Goal: Information Seeking & Learning: Compare options

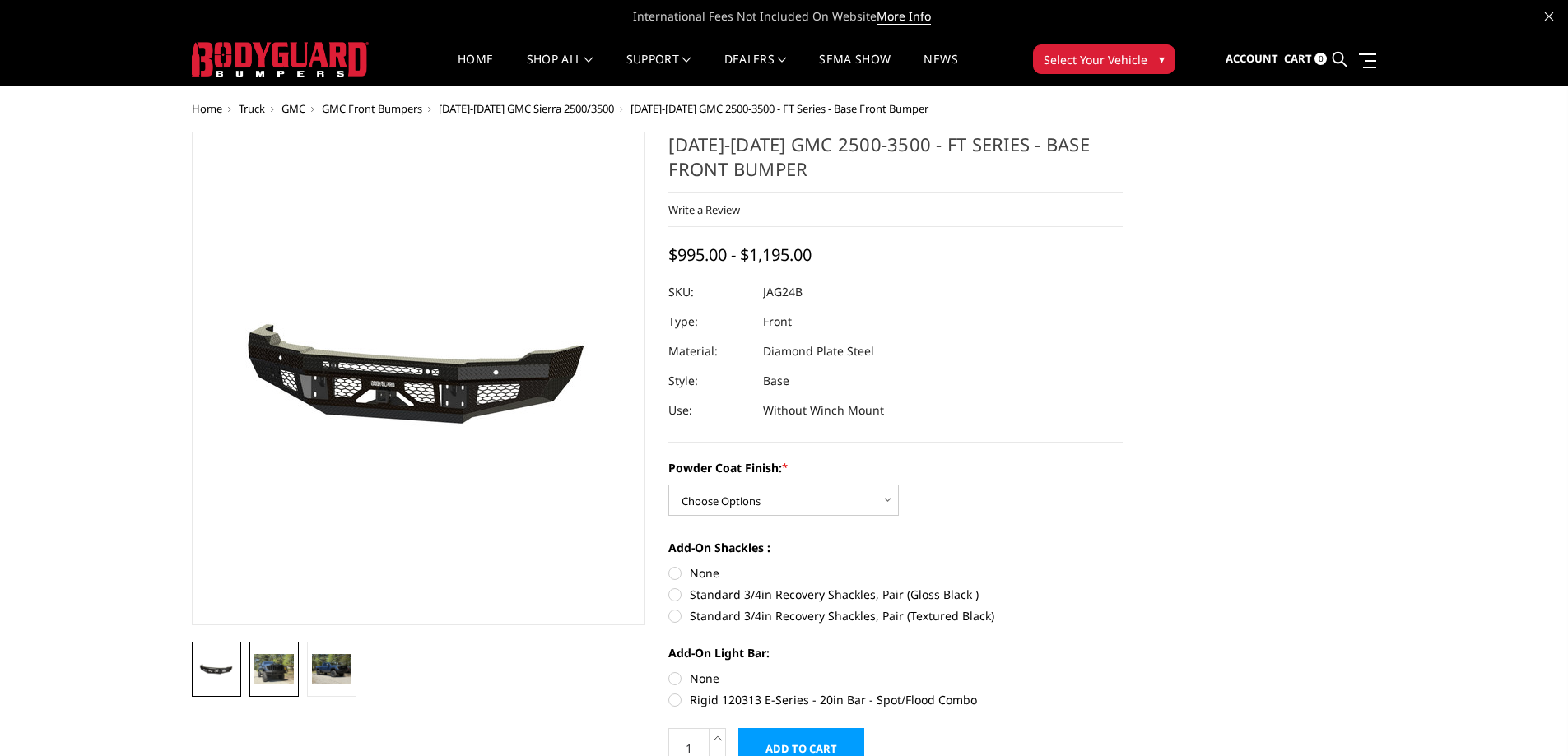
click at [275, 666] on img at bounding box center [274, 669] width 39 height 29
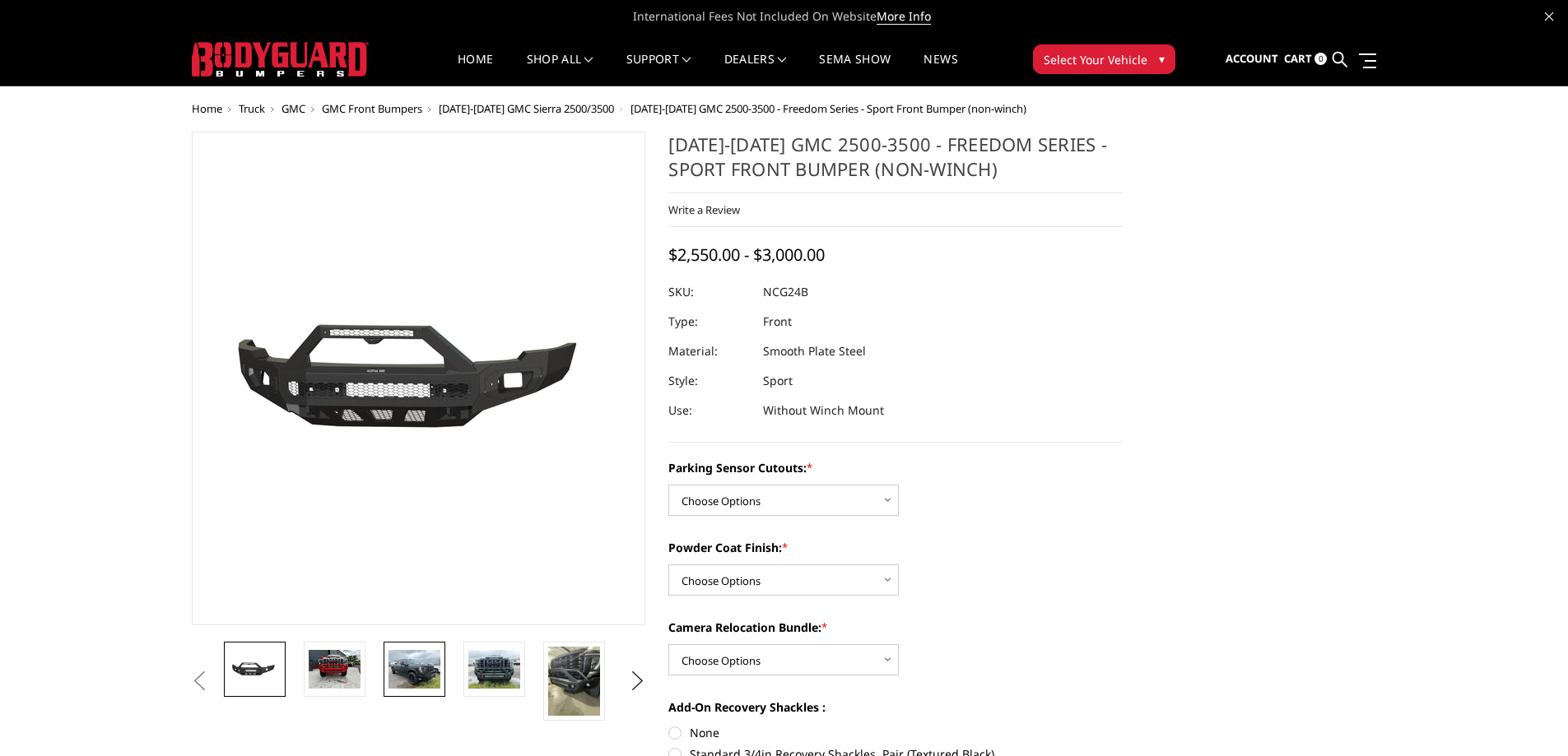
click at [433, 674] on img at bounding box center [414, 669] width 52 height 38
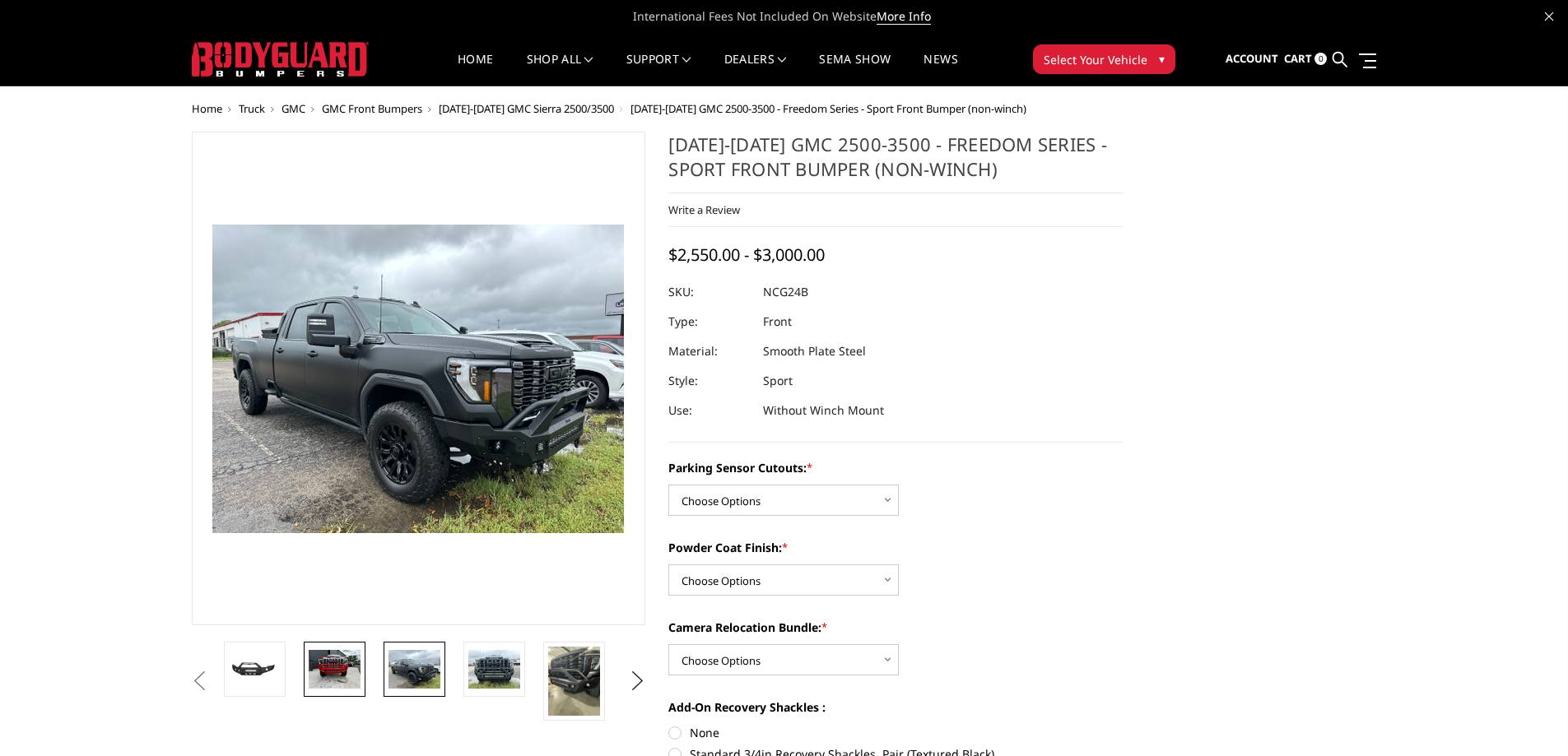
click at [359, 674] on img at bounding box center [334, 669] width 52 height 38
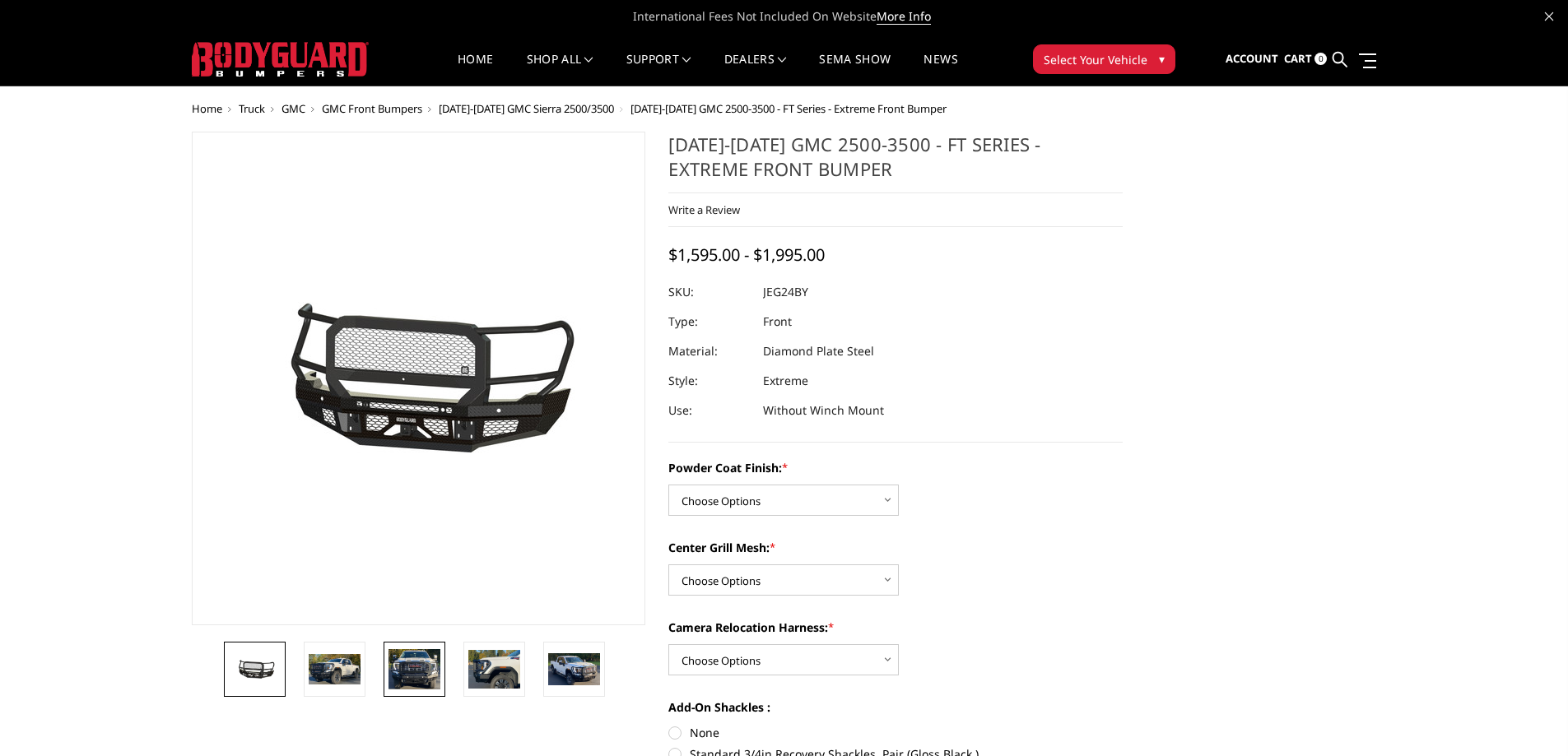
click at [429, 676] on img at bounding box center [414, 670] width 52 height 41
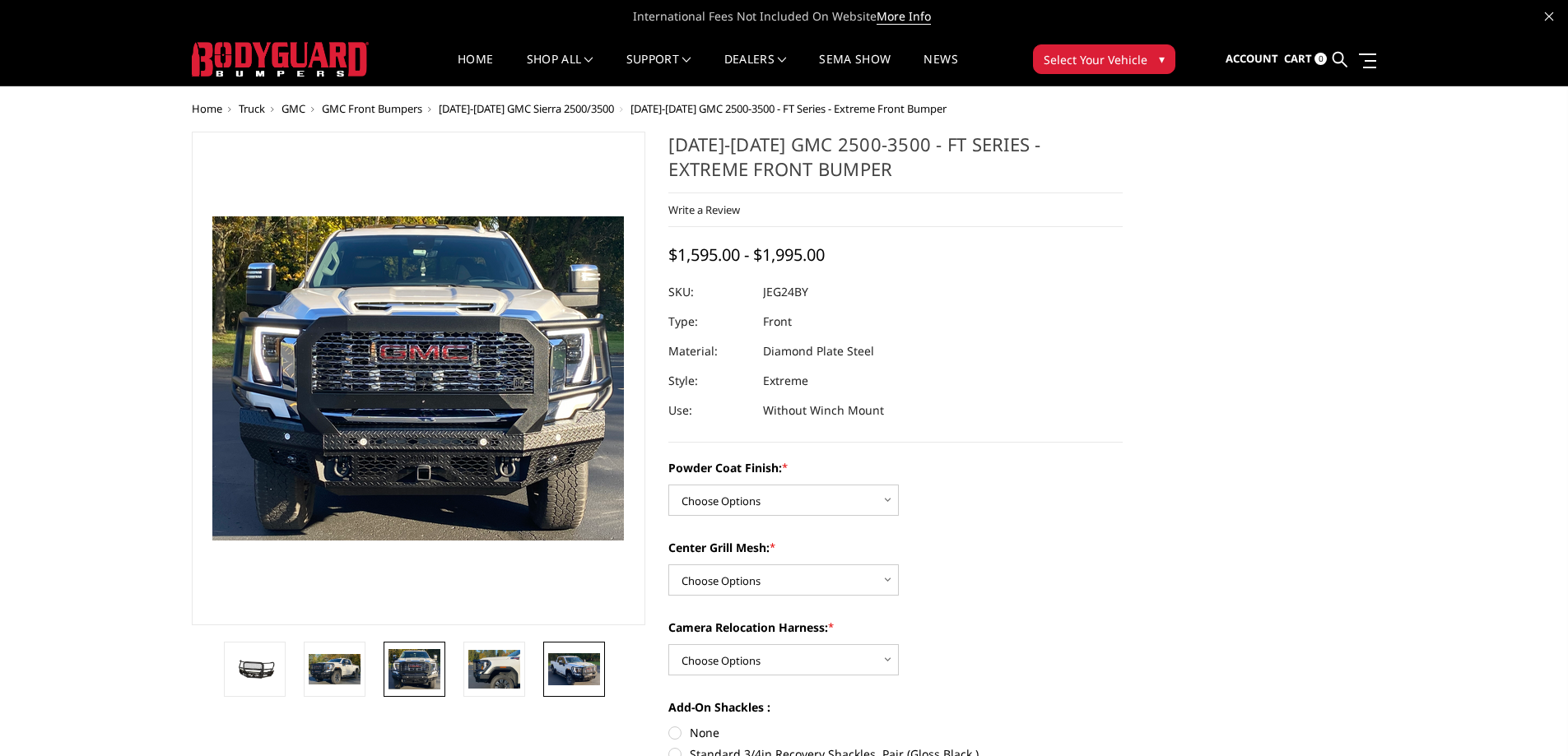
click at [592, 679] on img at bounding box center [574, 669] width 52 height 31
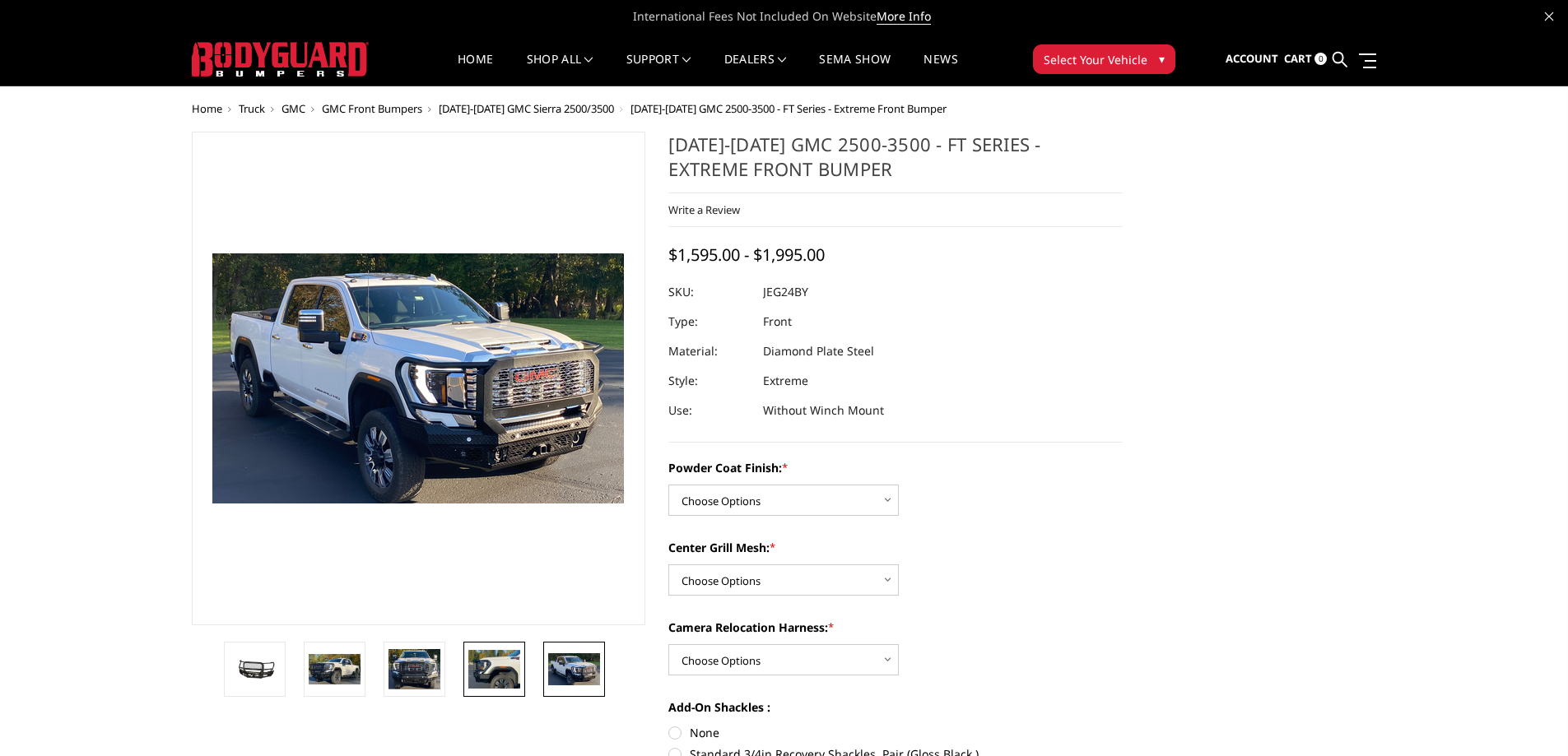
click at [515, 671] on img at bounding box center [494, 669] width 52 height 38
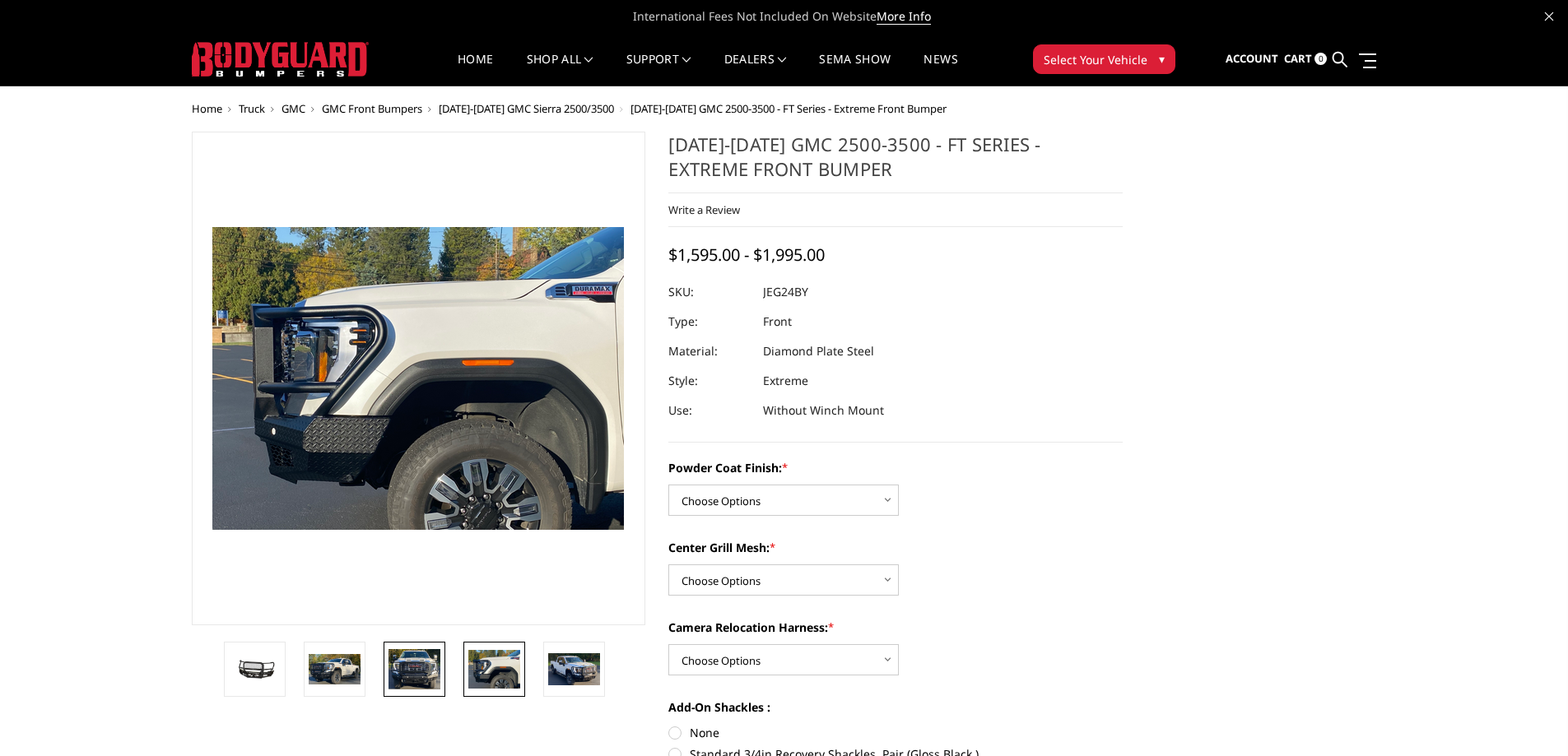
click at [438, 663] on img at bounding box center [414, 670] width 52 height 41
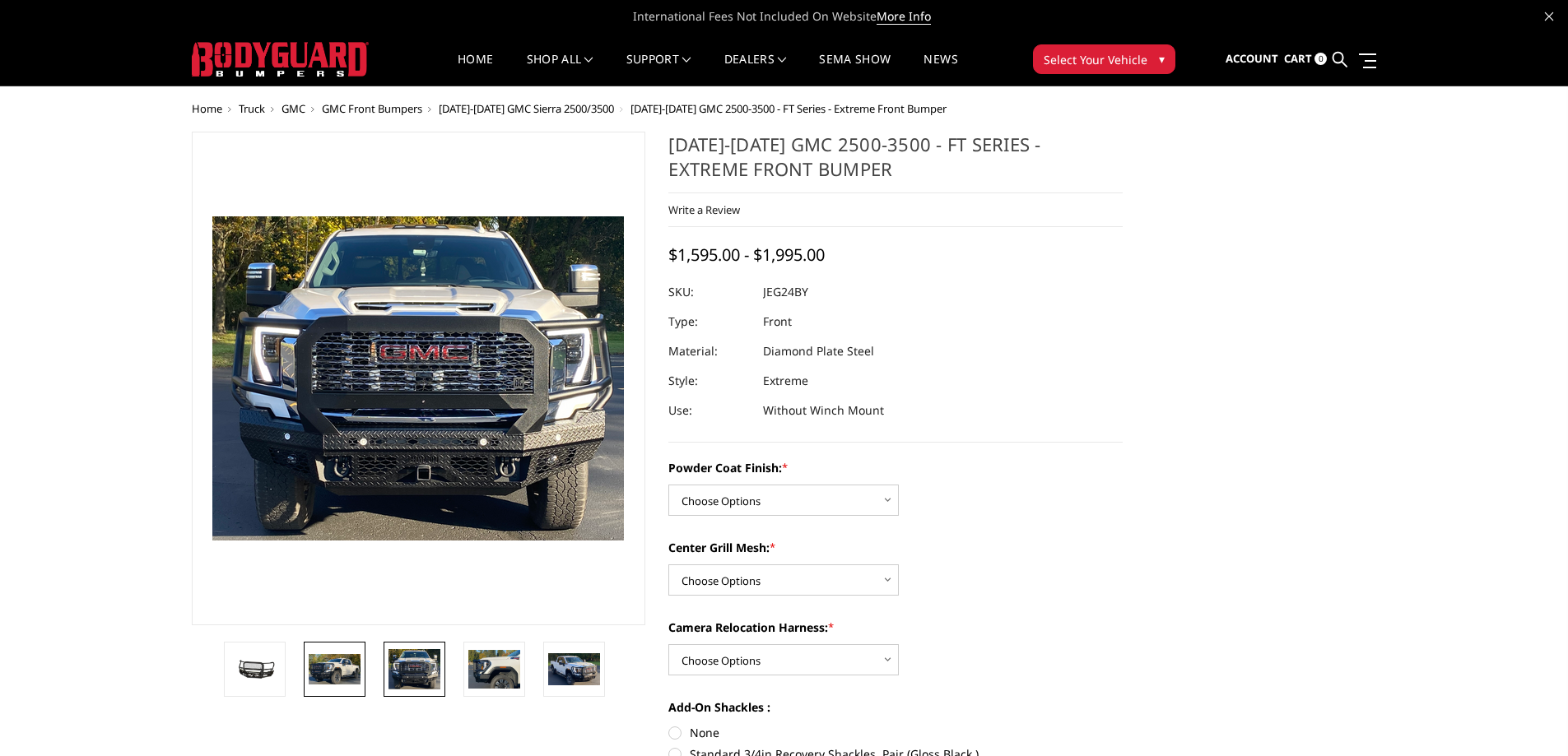
click at [339, 667] on img at bounding box center [334, 669] width 52 height 30
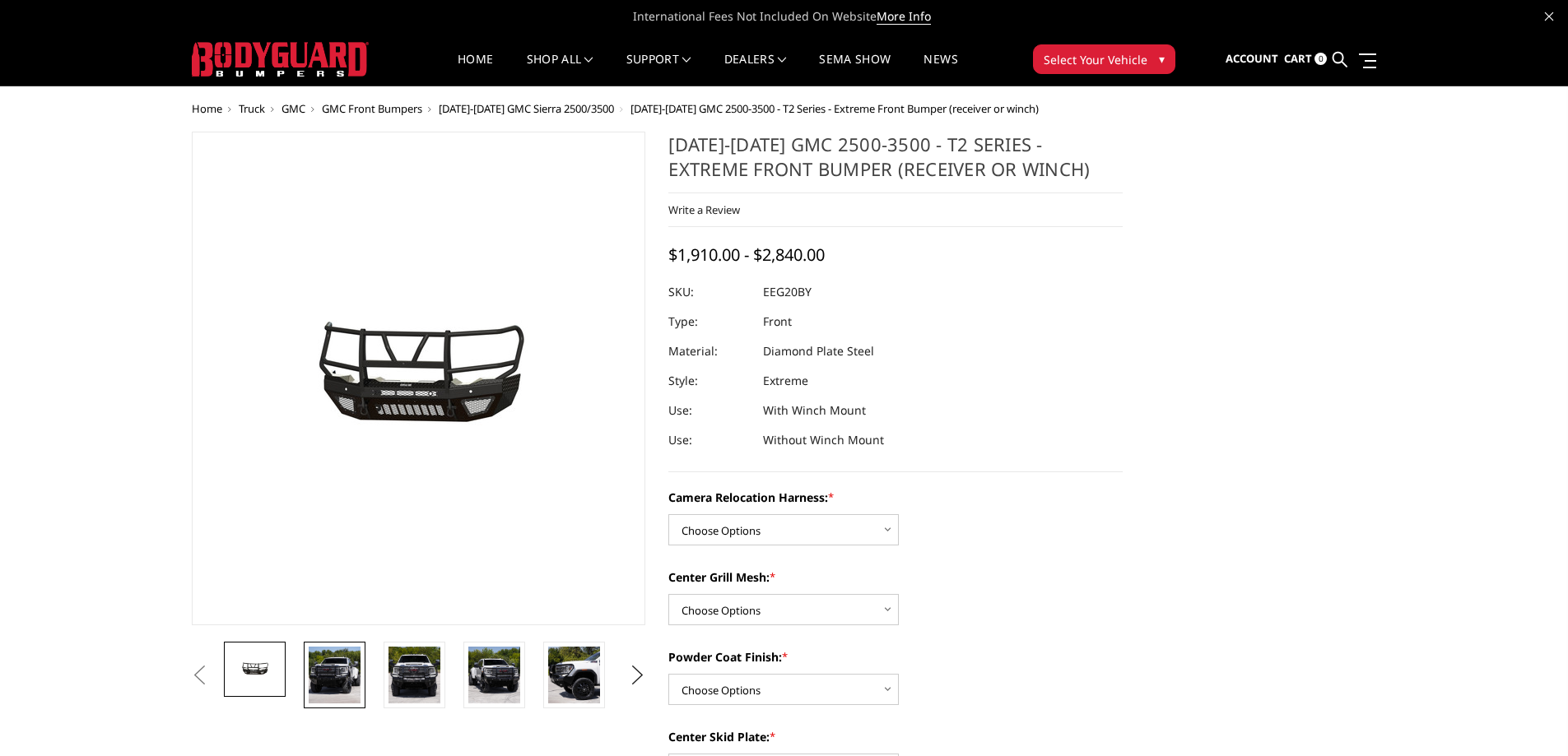
click at [343, 685] on img at bounding box center [334, 676] width 52 height 57
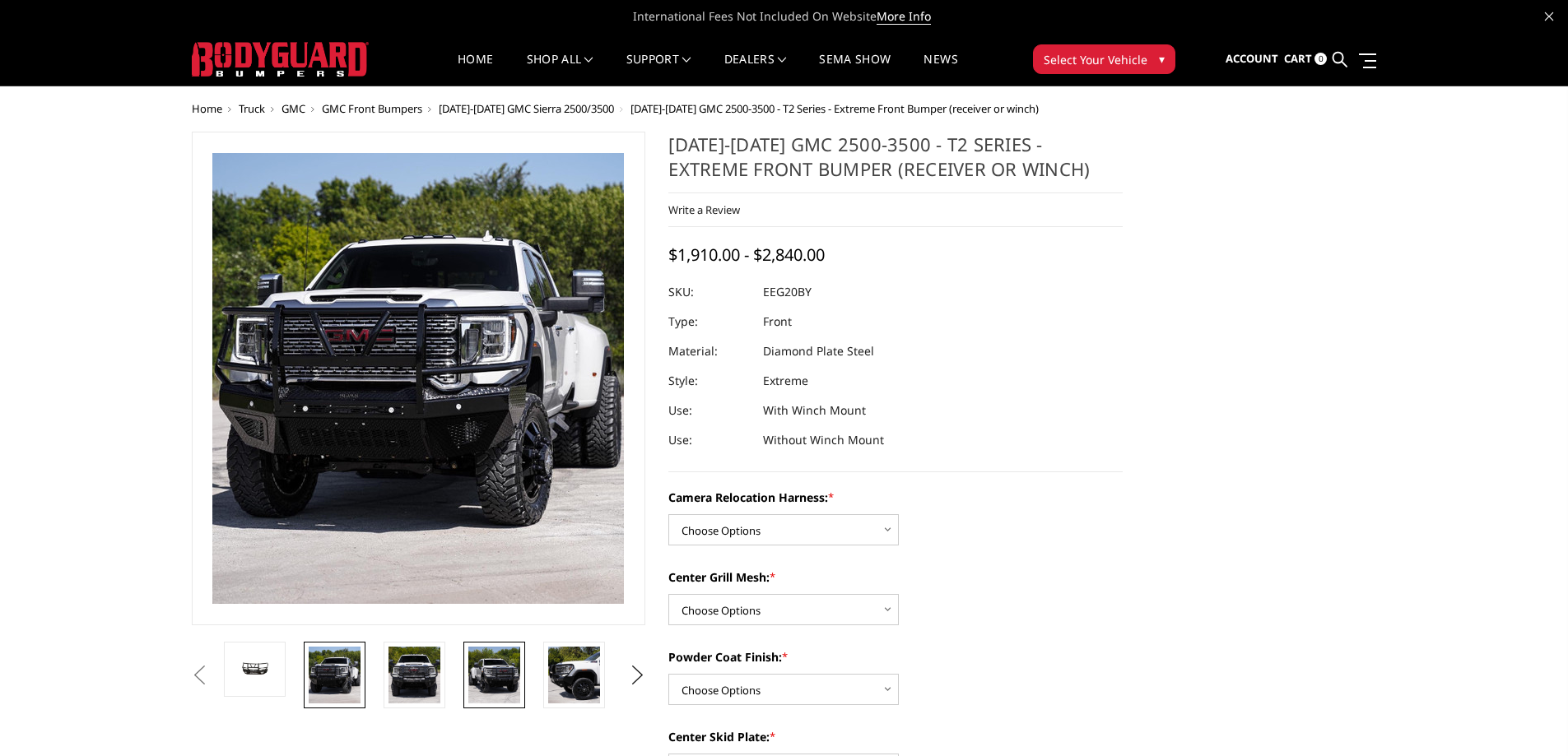
click at [510, 674] on img at bounding box center [494, 676] width 52 height 57
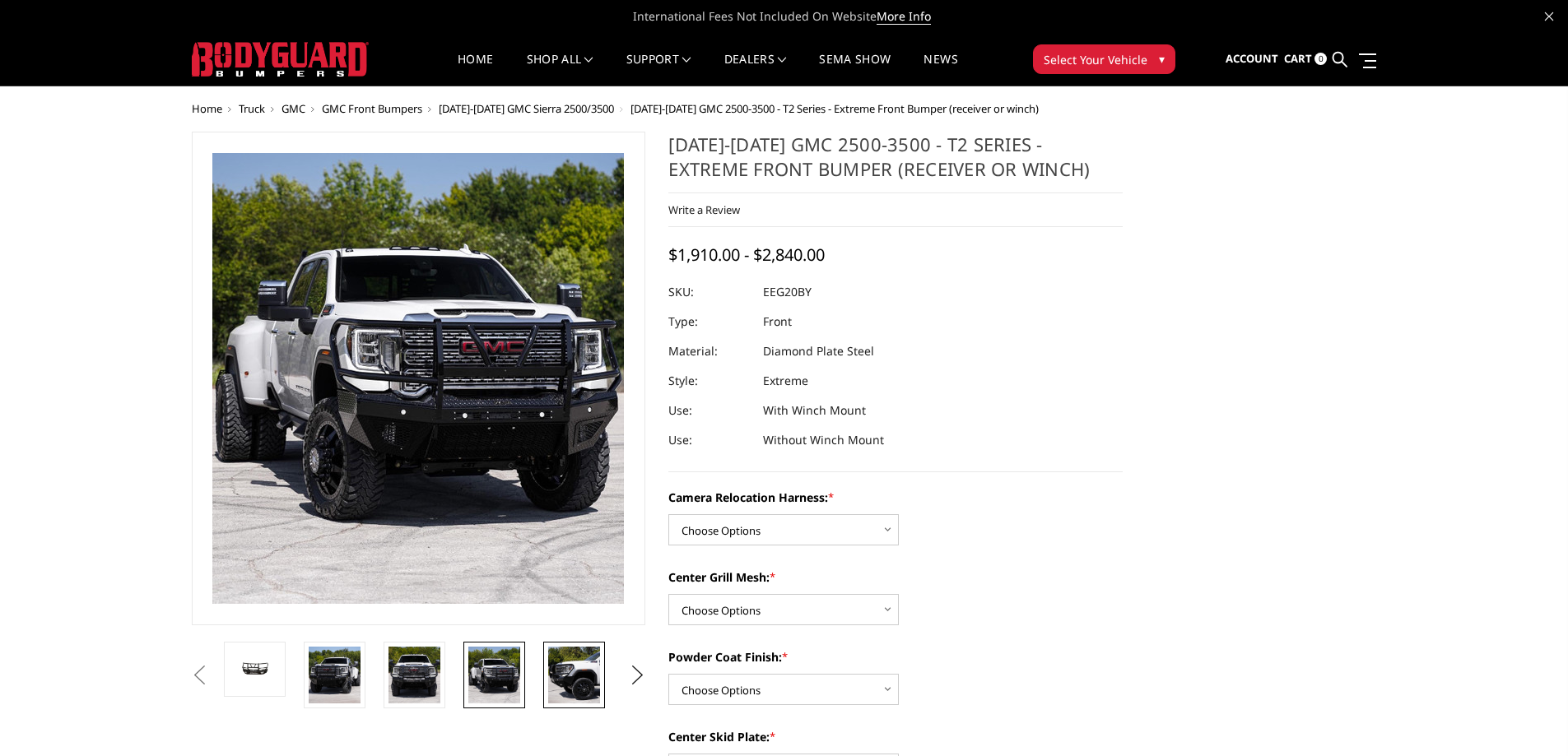
click at [578, 683] on img at bounding box center [574, 676] width 52 height 57
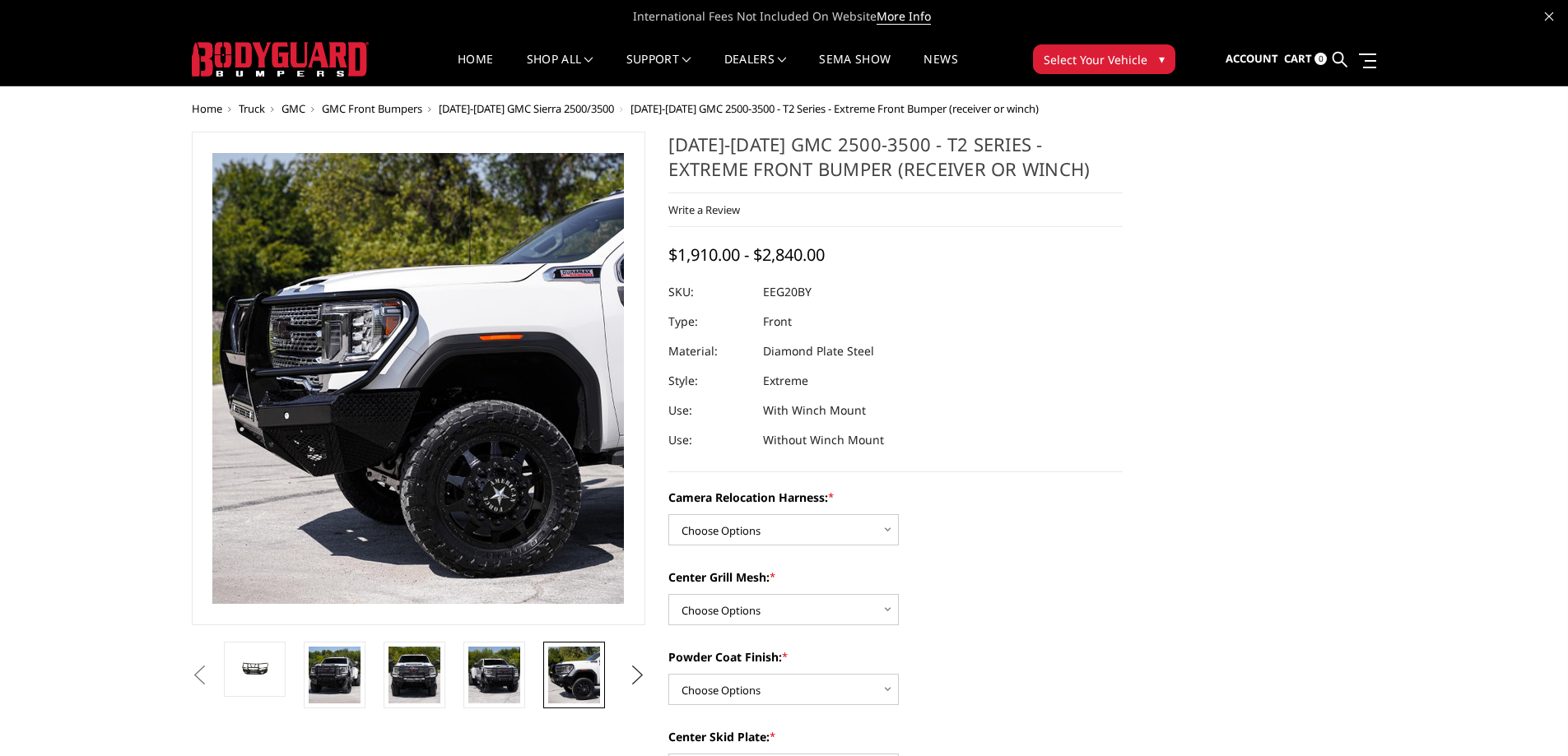
click at [630, 671] on button "Next" at bounding box center [636, 676] width 25 height 25
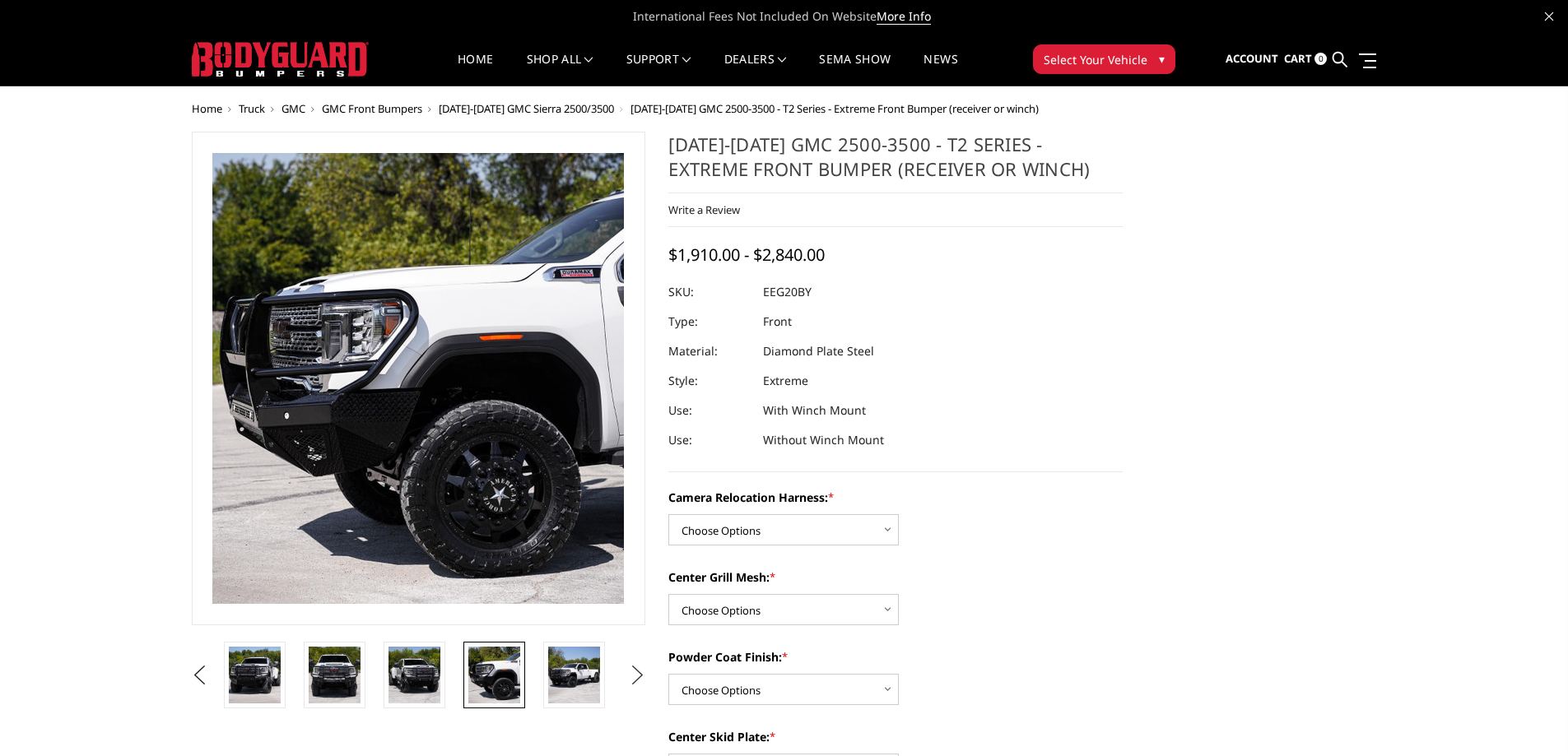
click at [630, 671] on button "Next" at bounding box center [636, 676] width 25 height 25
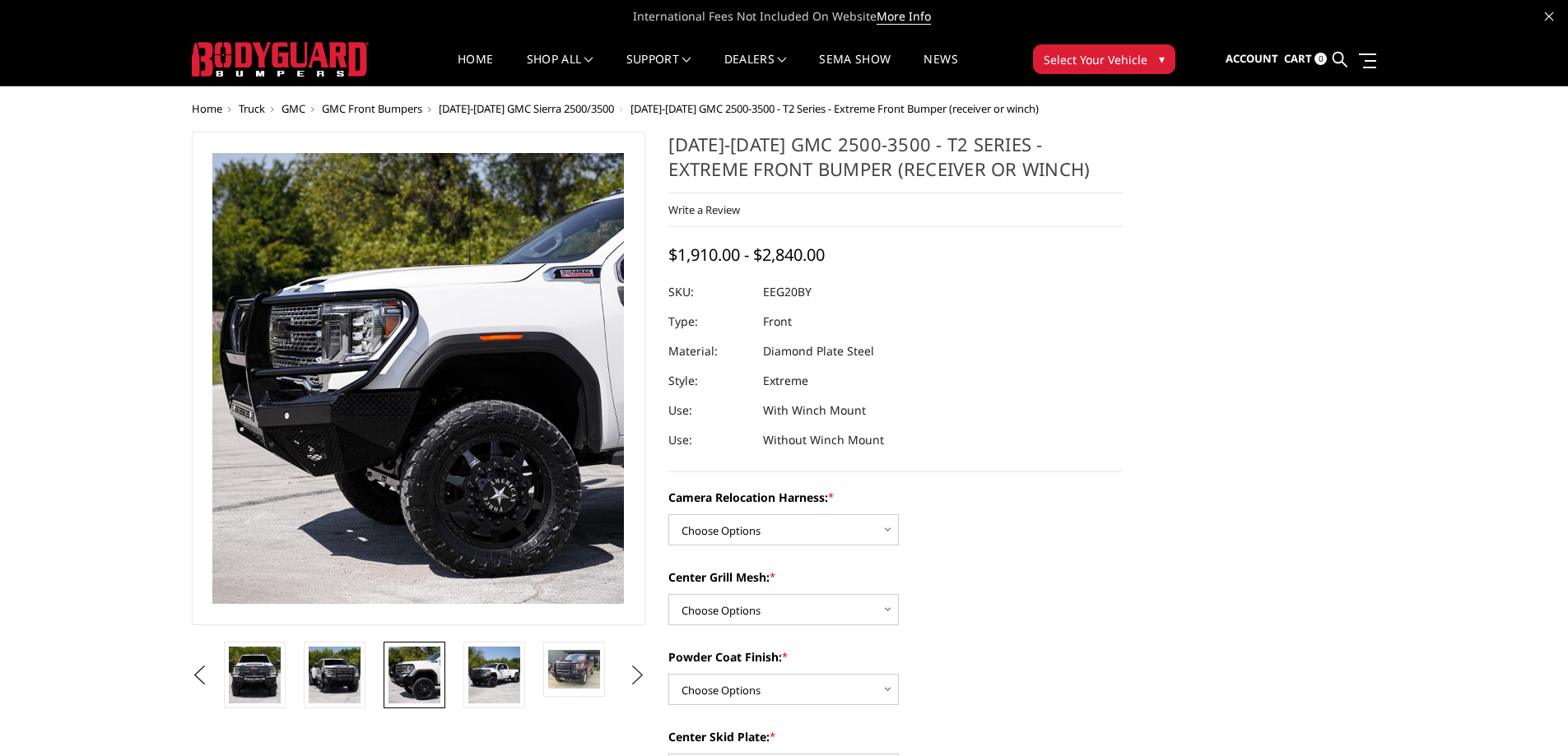
click at [630, 671] on button "Next" at bounding box center [636, 676] width 25 height 25
click at [573, 671] on img at bounding box center [574, 669] width 52 height 38
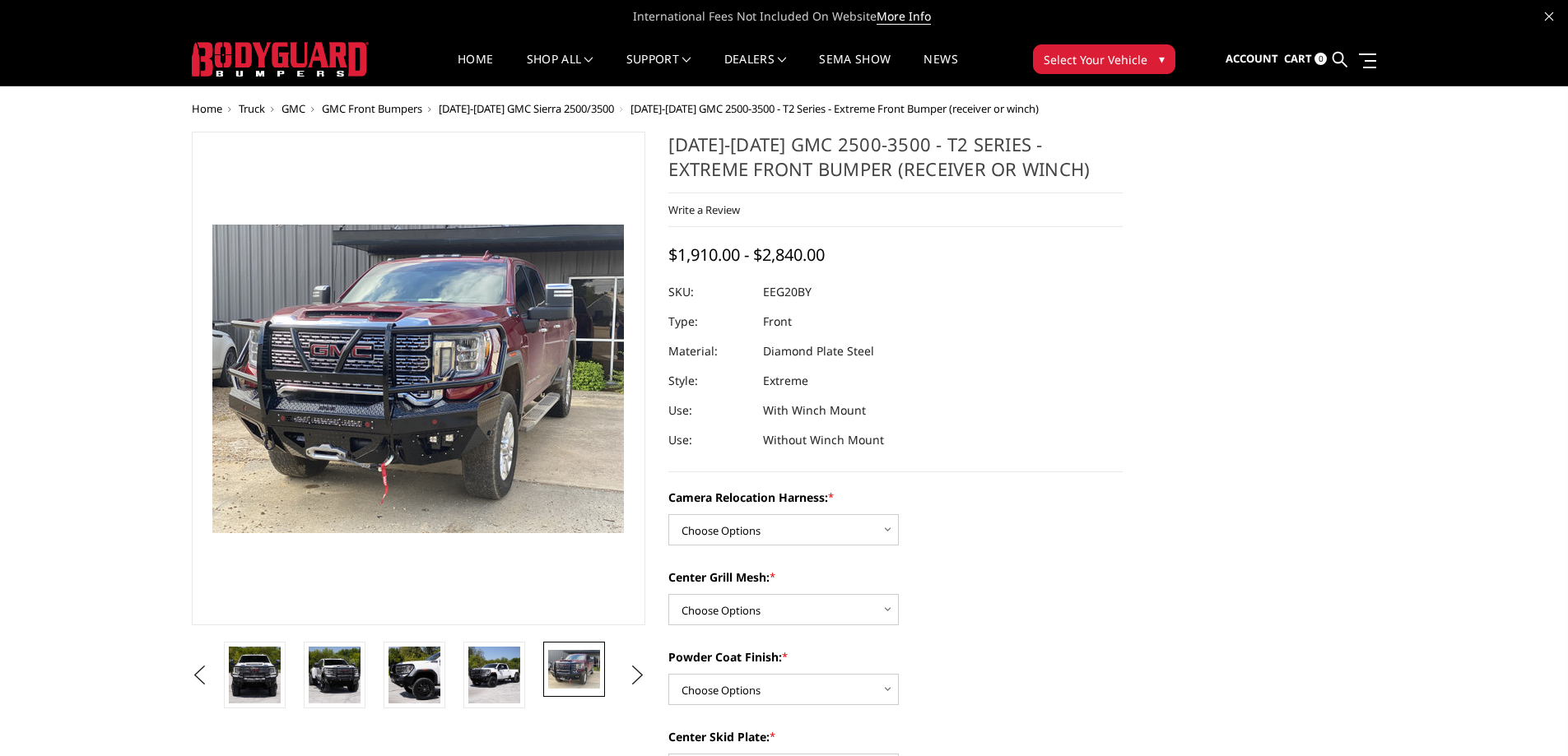
click at [379, 105] on span "GMC Front Bumpers" at bounding box center [372, 108] width 100 height 15
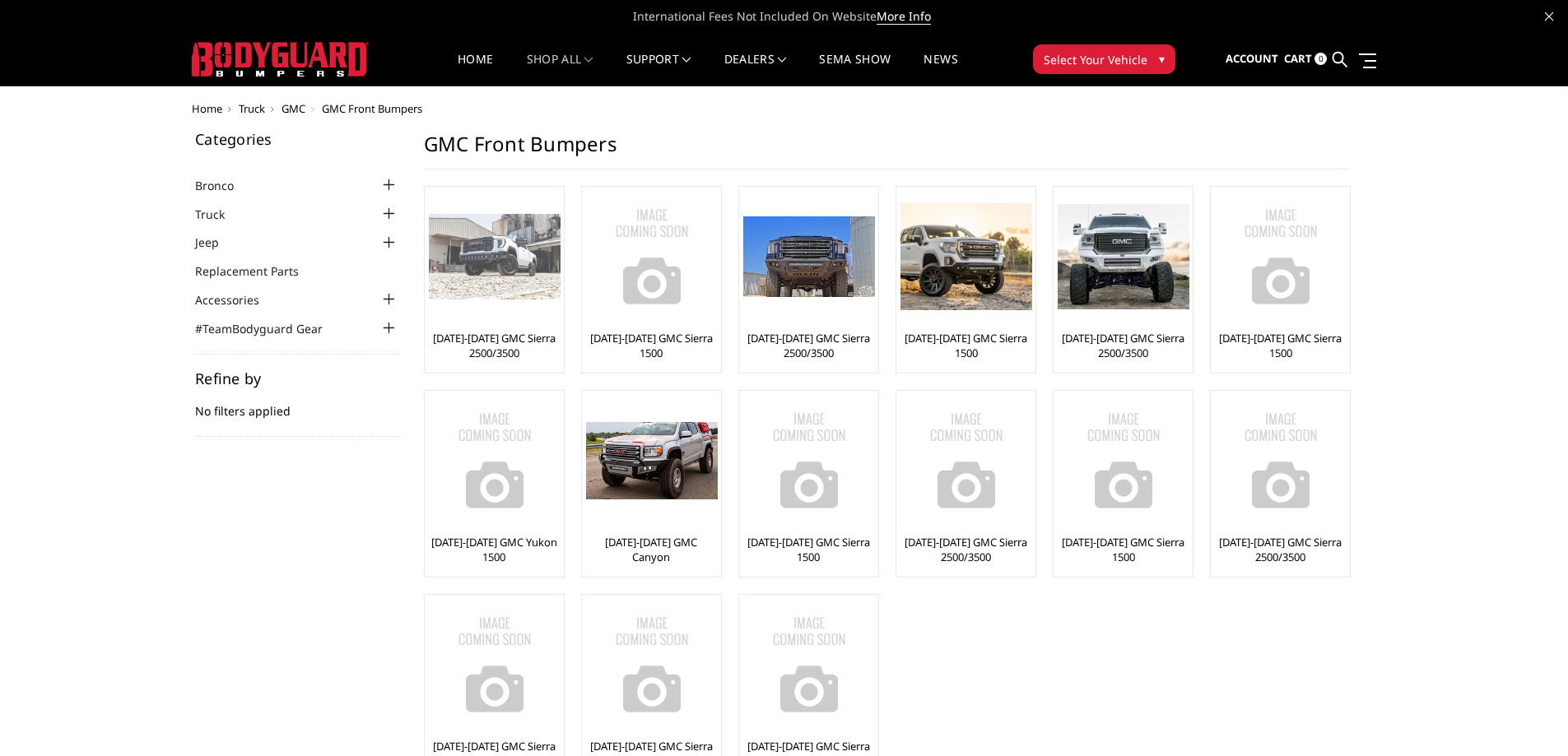
click at [478, 260] on img at bounding box center [494, 257] width 131 height 86
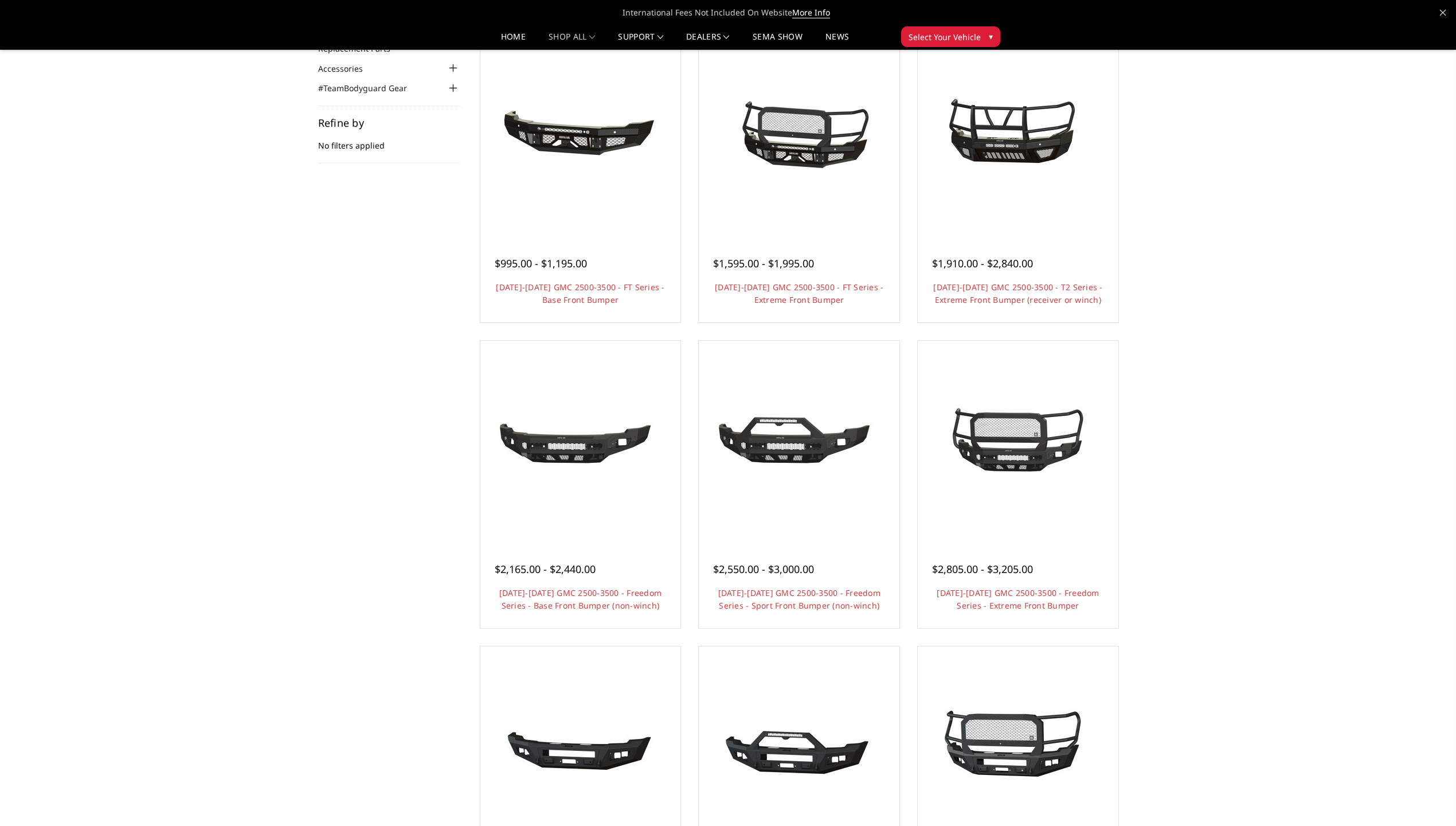
scroll to position [113, 0]
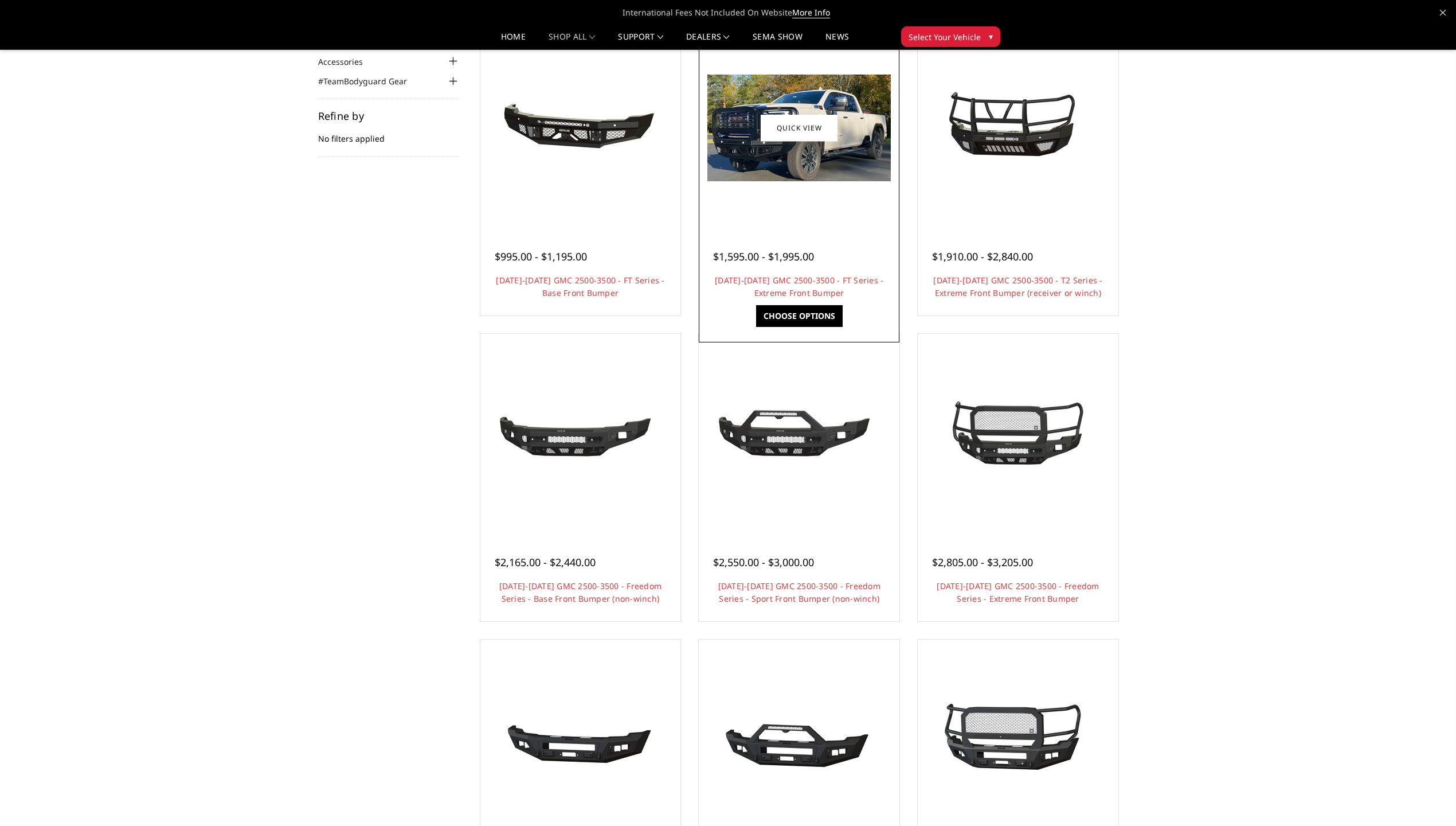
click at [761, 148] on img at bounding box center [799, 128] width 184 height 107
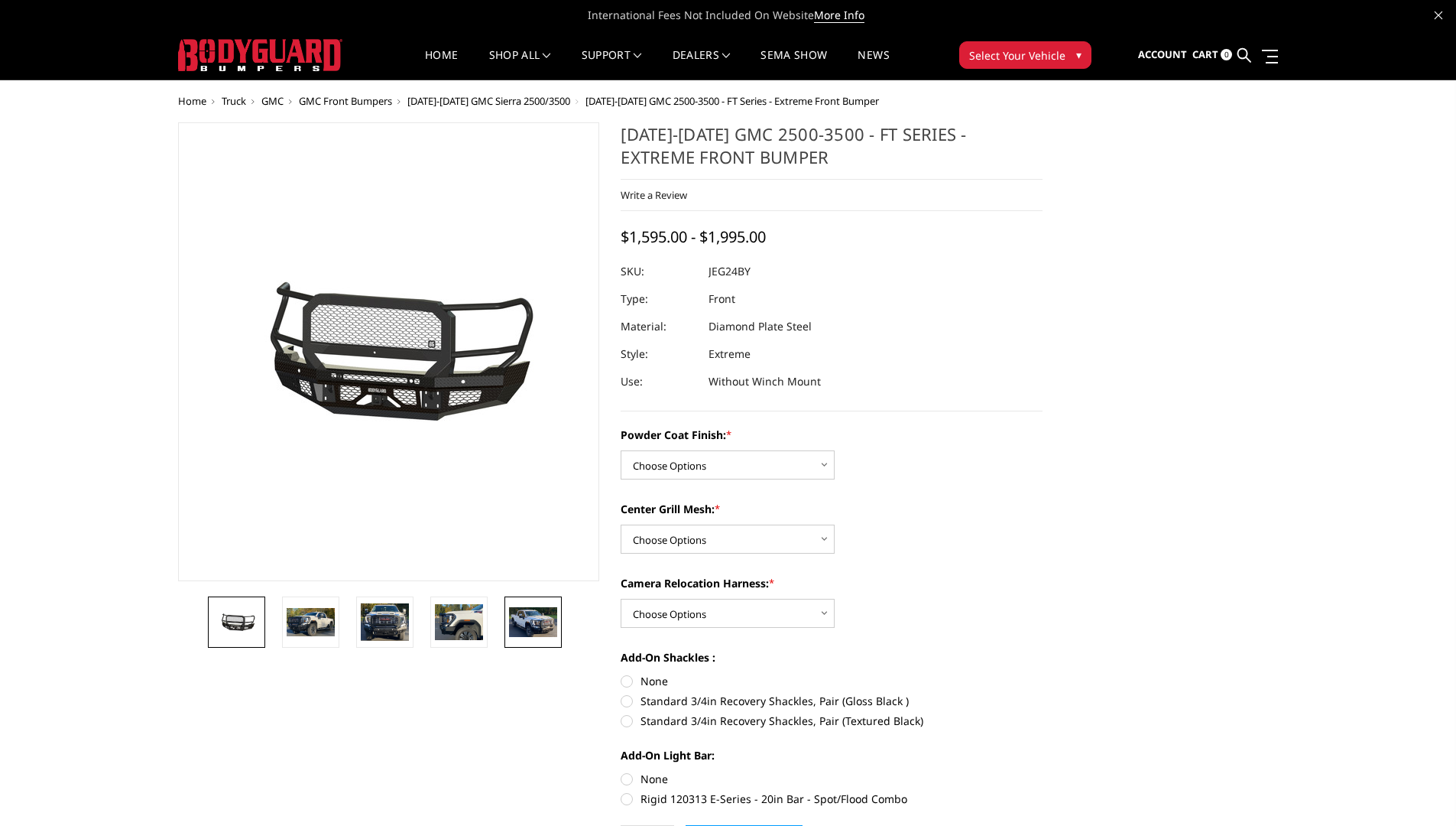
click at [524, 617] on img at bounding box center [533, 621] width 48 height 29
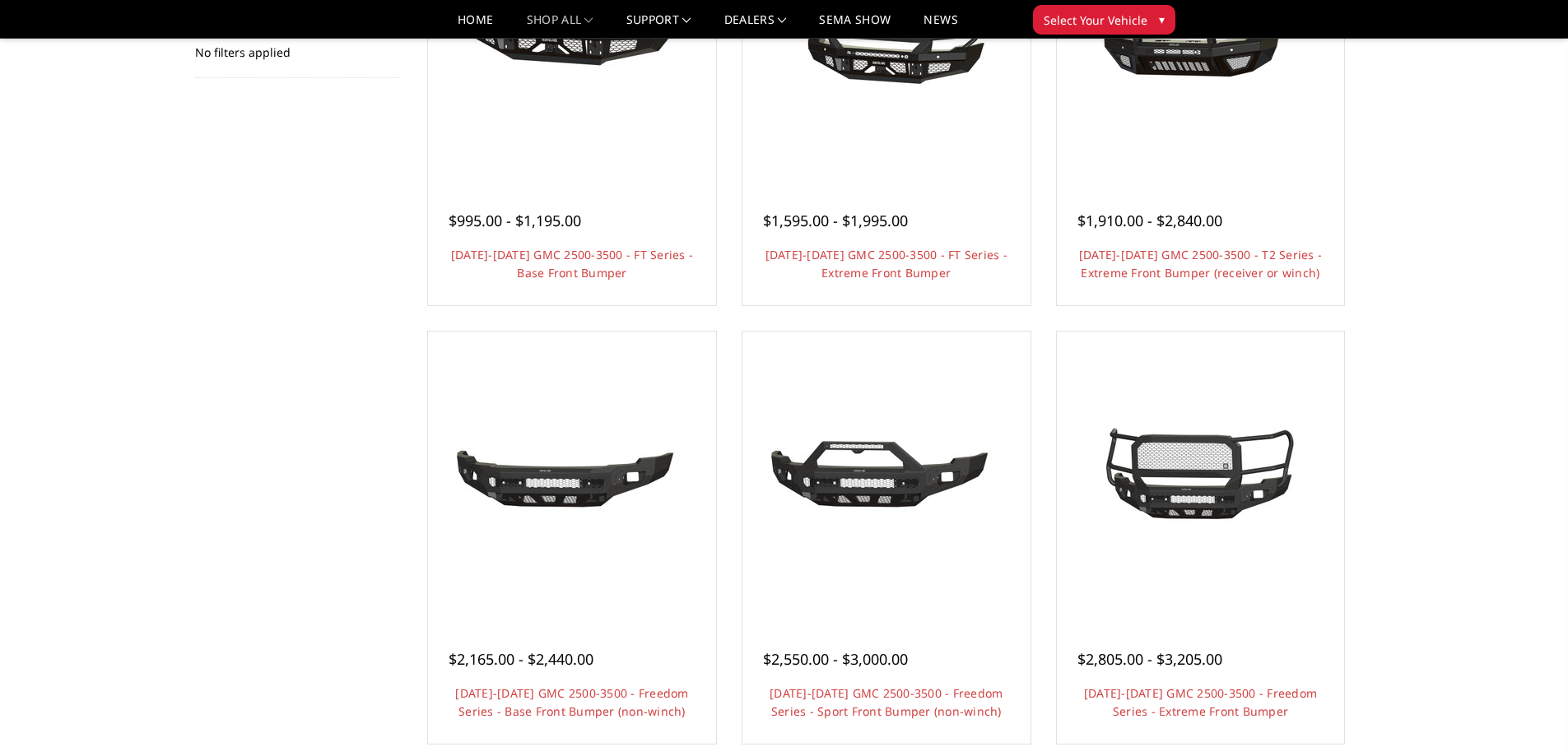
scroll to position [342, 0]
